Goal: Check status: Check status

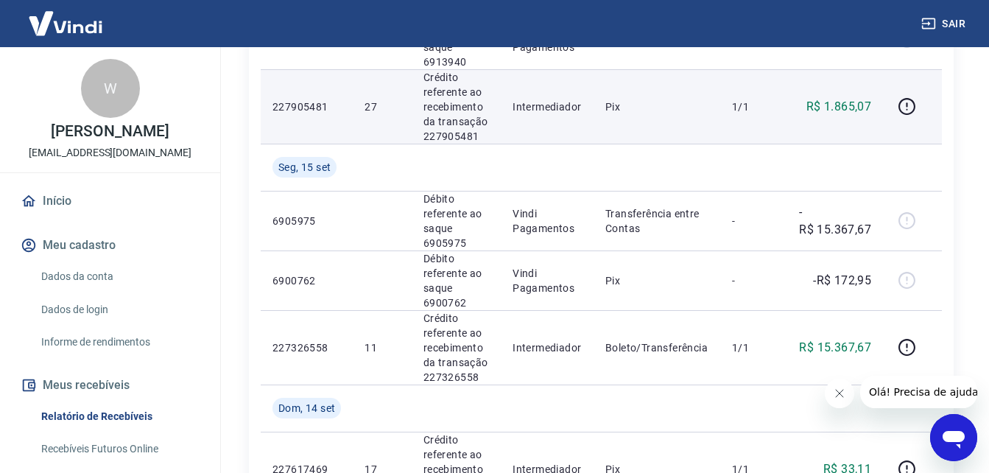
scroll to position [442, 0]
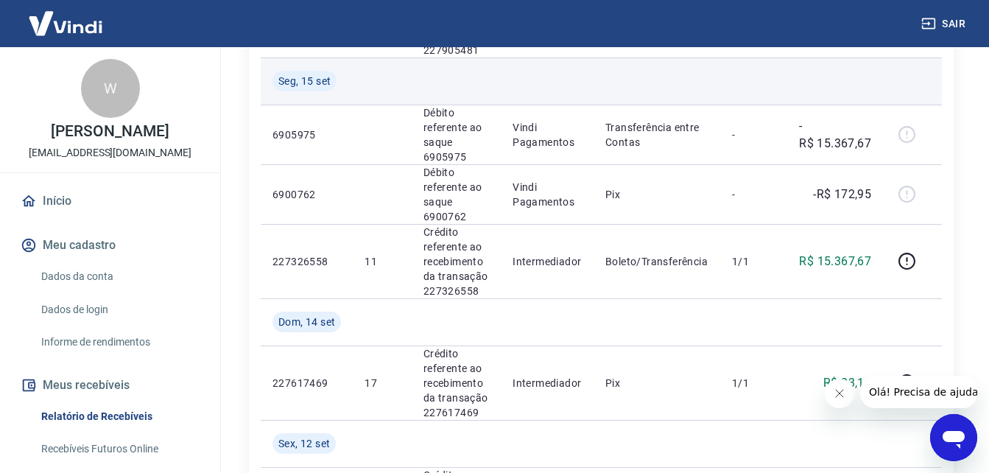
scroll to position [515, 0]
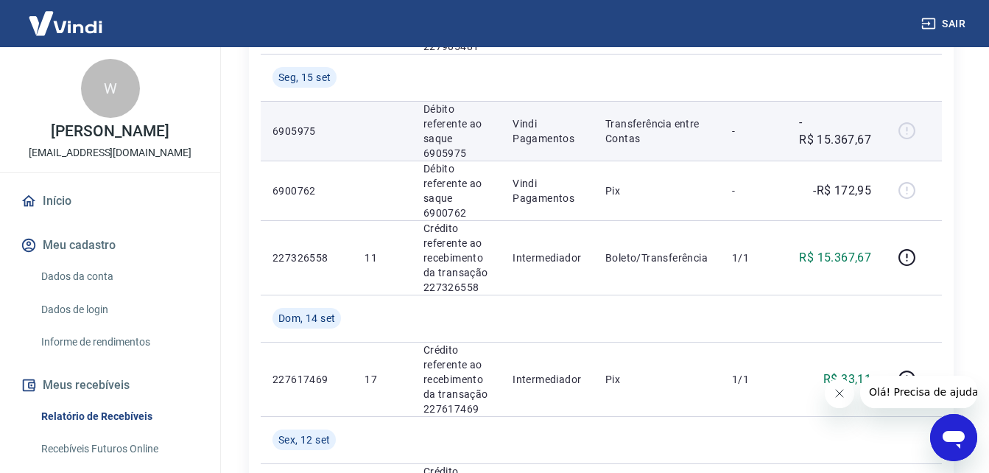
drag, startPoint x: 851, startPoint y: 138, endPoint x: 839, endPoint y: 138, distance: 11.8
click at [851, 136] on p "-R$ 15.367,67" at bounding box center [835, 130] width 72 height 35
click at [381, 138] on td at bounding box center [382, 131] width 58 height 60
click at [283, 130] on p "6905975" at bounding box center [306, 131] width 68 height 15
click at [874, 145] on td "-R$ 15.367,67" at bounding box center [835, 131] width 96 height 60
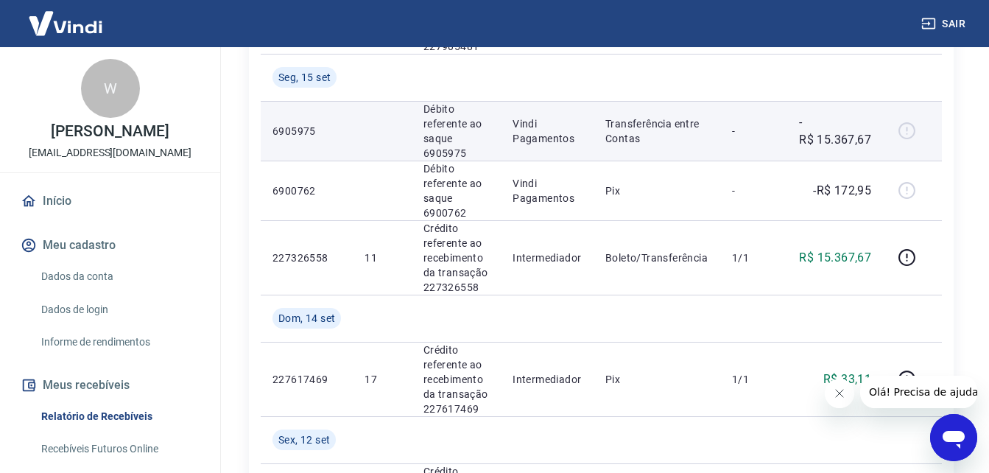
drag, startPoint x: 921, startPoint y: 149, endPoint x: 911, endPoint y: 130, distance: 21.4
click at [912, 132] on td at bounding box center [912, 131] width 59 height 60
click at [907, 124] on div at bounding box center [912, 131] width 35 height 24
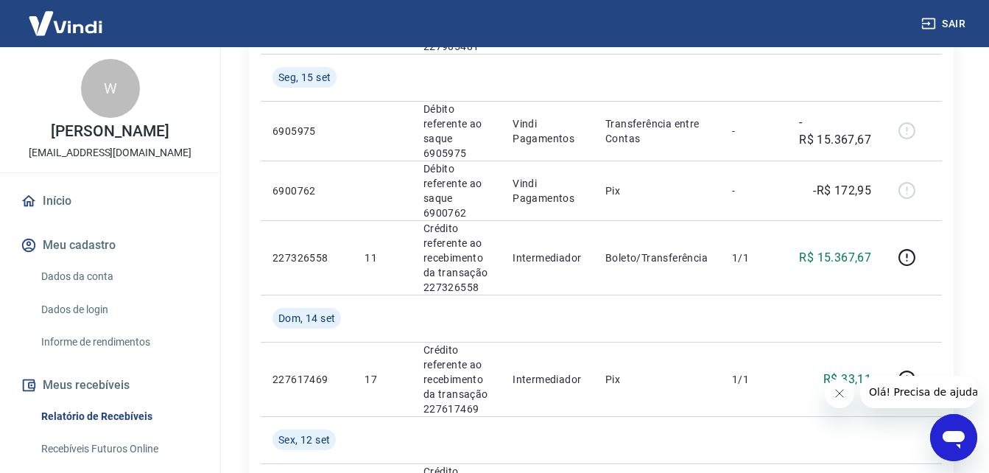
drag, startPoint x: 176, startPoint y: 119, endPoint x: 174, endPoint y: 149, distance: 31.0
click at [174, 119] on div "W Wilmar Aluisio Arndt financeiro2@zerograu.com" at bounding box center [110, 109] width 220 height 125
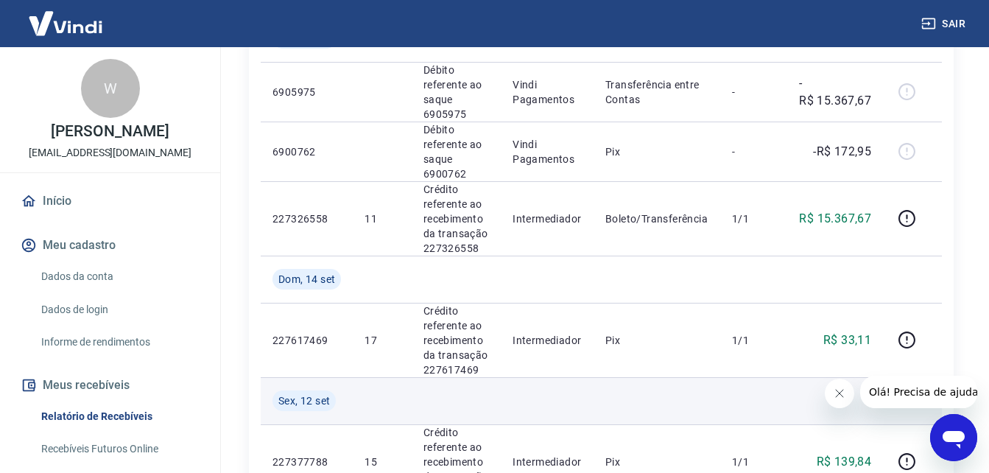
scroll to position [589, 0]
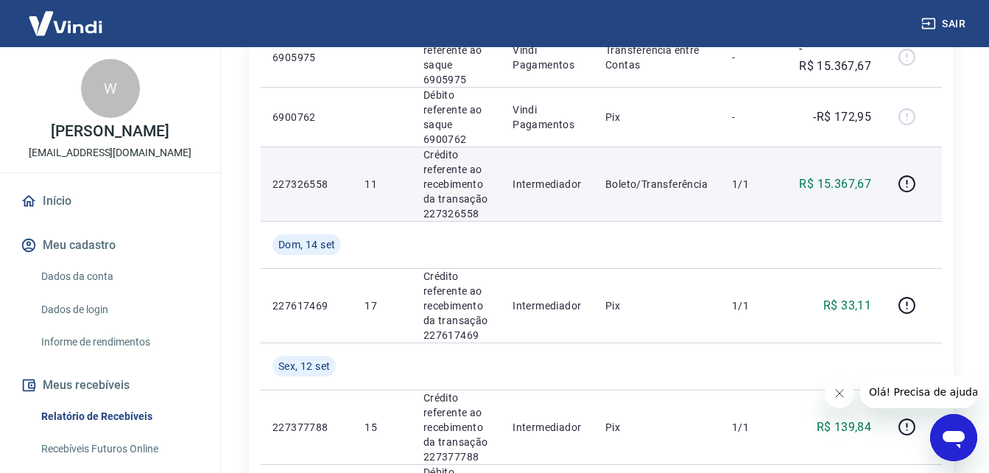
click at [845, 178] on p "R$ 15.367,67" at bounding box center [835, 184] width 72 height 18
click at [834, 186] on p "R$ 15.367,67" at bounding box center [835, 184] width 72 height 18
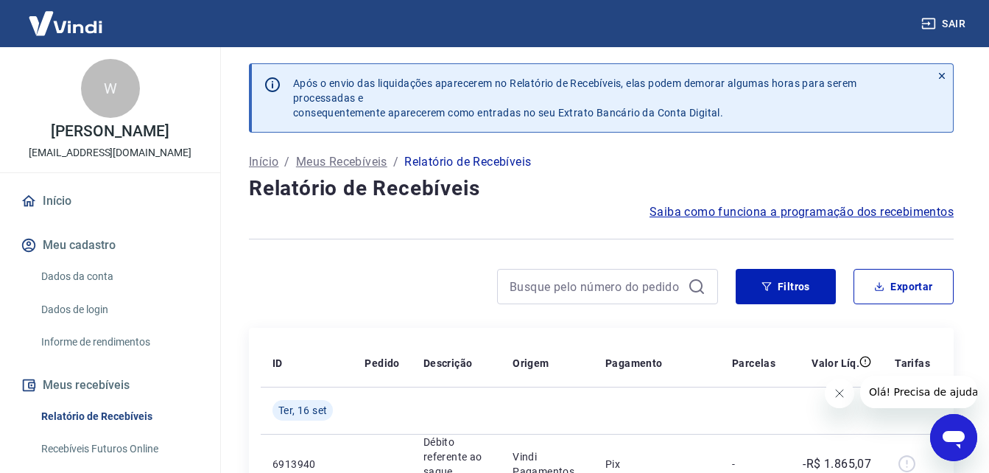
scroll to position [0, 0]
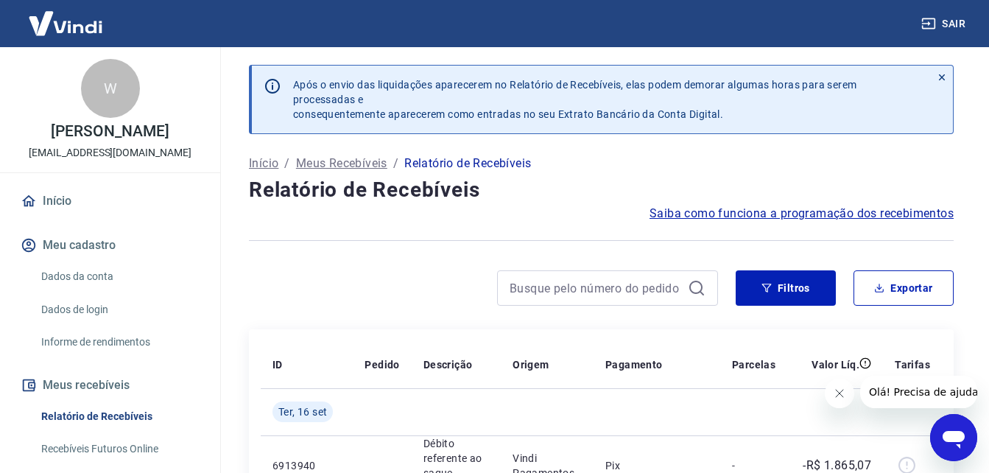
click at [939, 74] on icon at bounding box center [942, 77] width 10 height 10
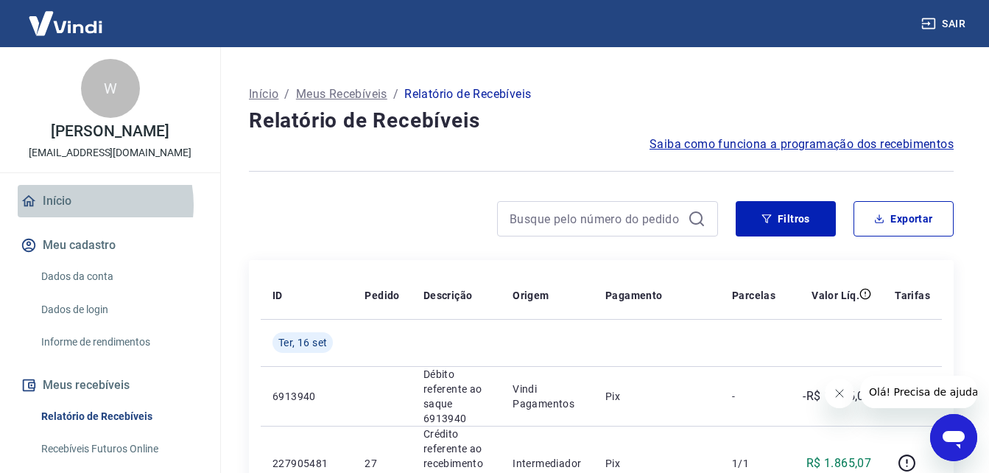
click at [72, 205] on link "Início" at bounding box center [110, 201] width 185 height 32
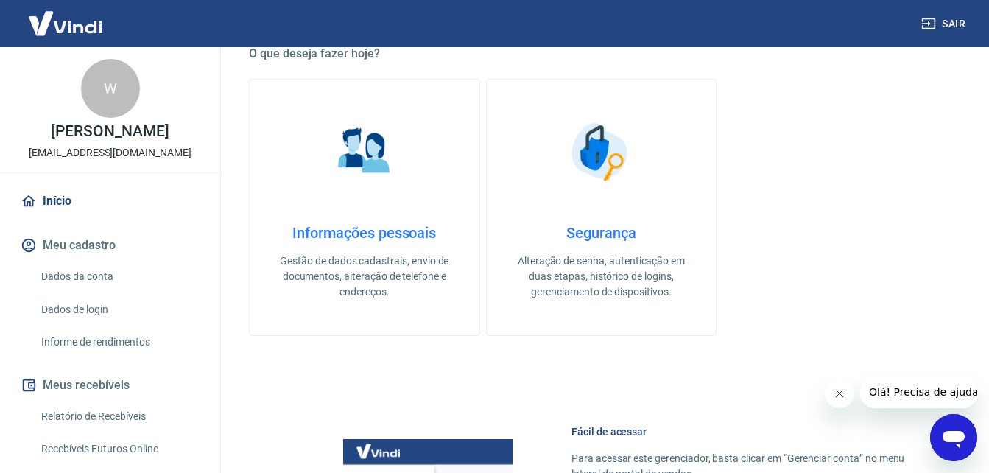
scroll to position [515, 0]
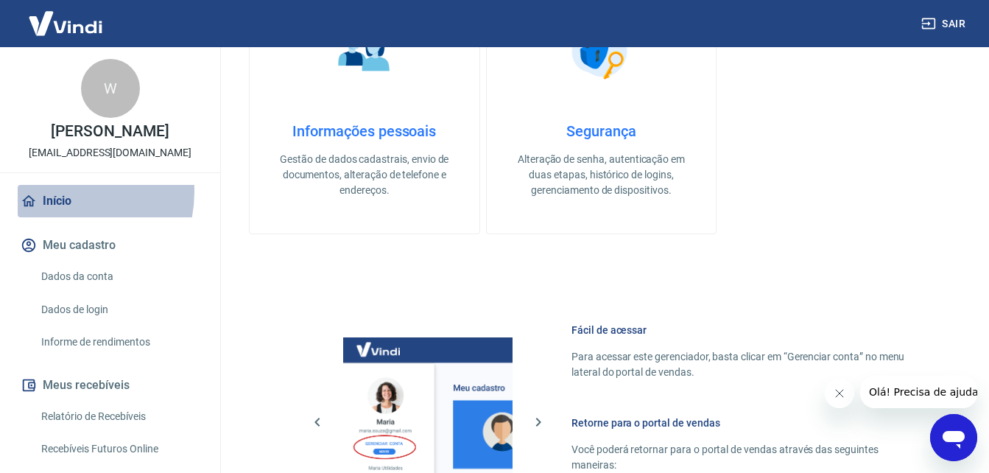
click at [54, 191] on link "Início" at bounding box center [110, 201] width 185 height 32
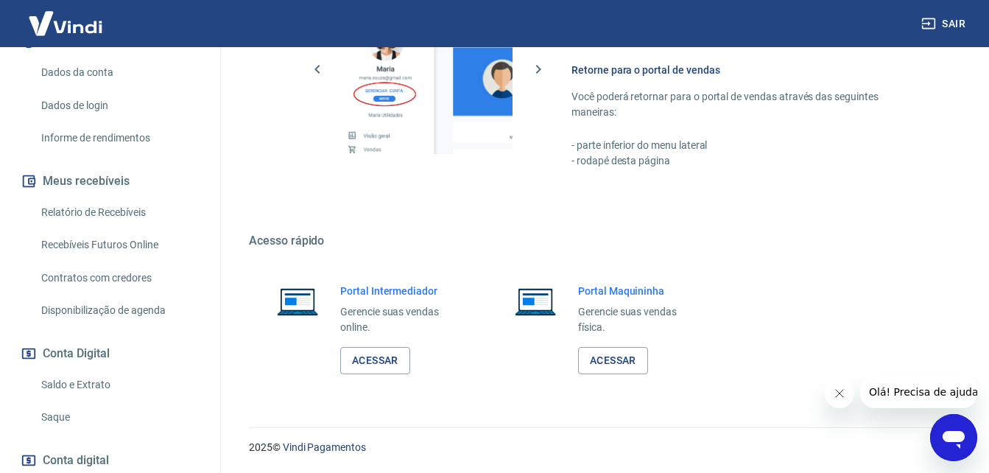
scroll to position [221, 0]
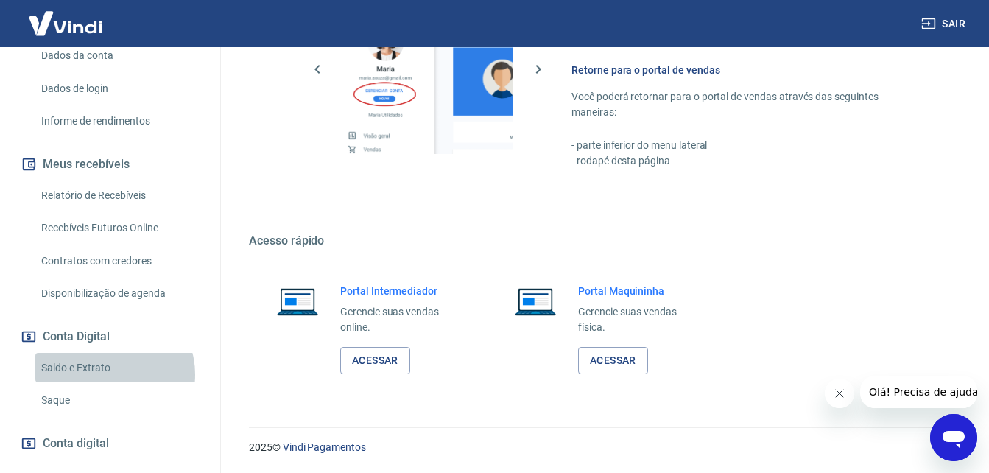
click at [109, 374] on link "Saldo e Extrato" at bounding box center [118, 368] width 167 height 30
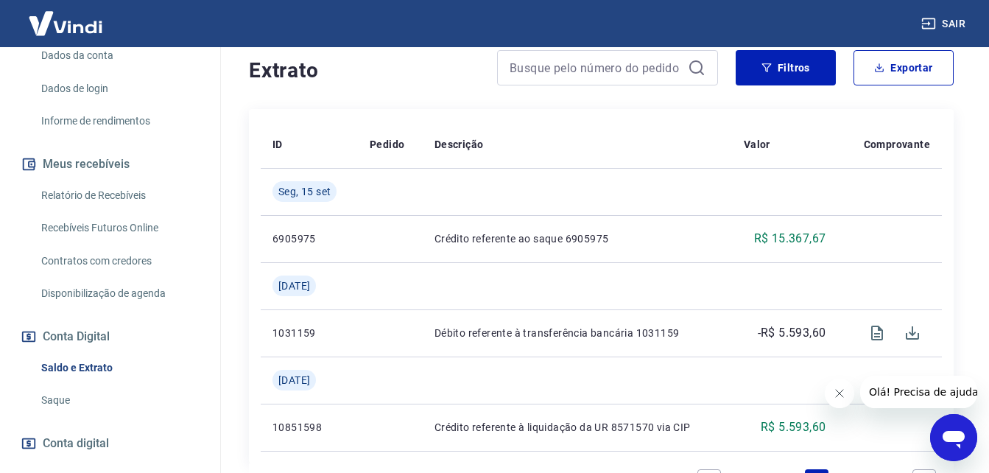
scroll to position [295, 0]
